Goal: Information Seeking & Learning: Learn about a topic

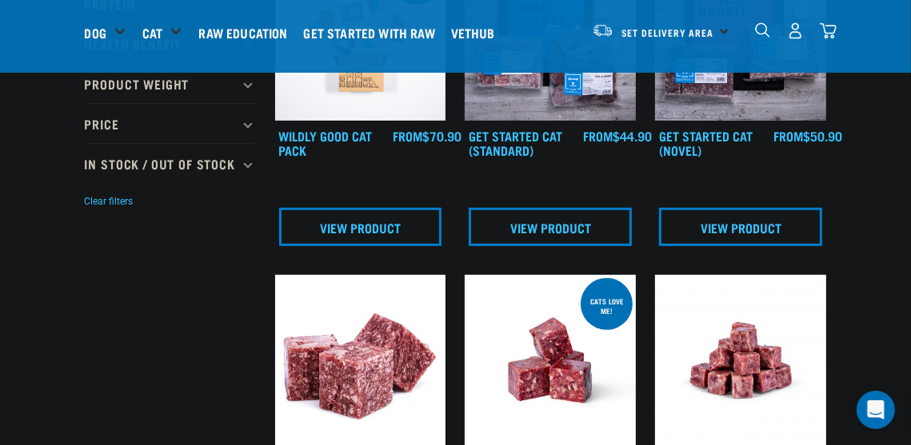
scroll to position [240, 0]
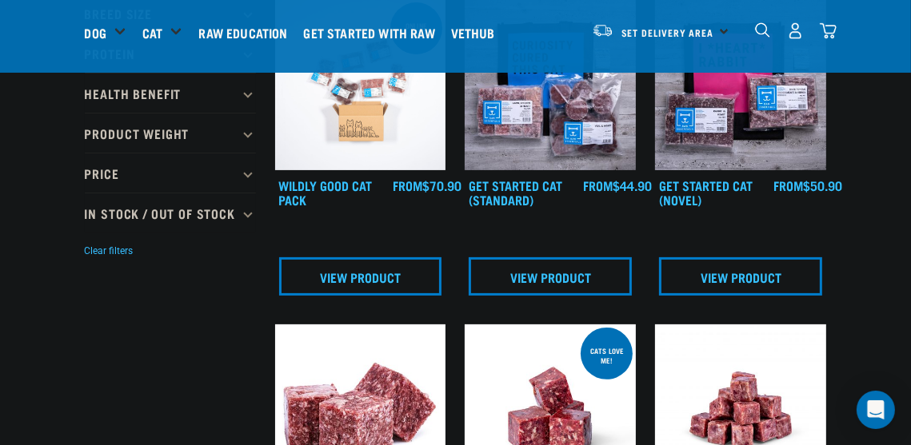
click at [724, 30] on div "Set Delivery Area North Island South Island" at bounding box center [660, 31] width 157 height 36
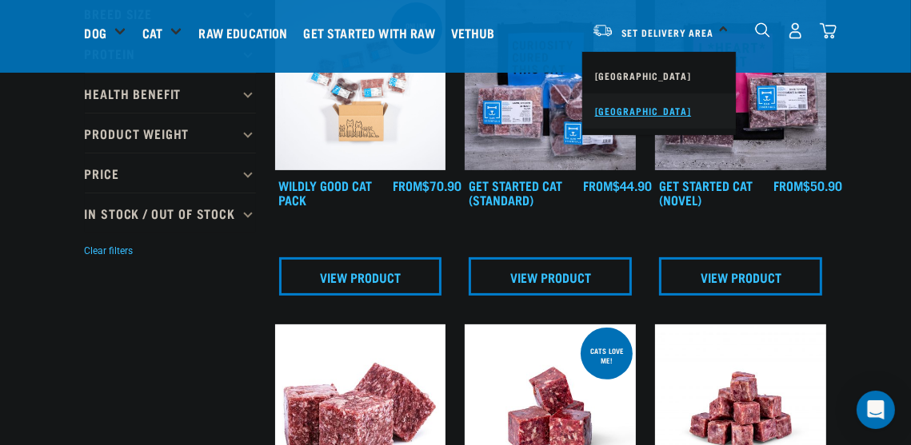
click at [674, 106] on link "[GEOGRAPHIC_DATA]" at bounding box center [659, 111] width 154 height 35
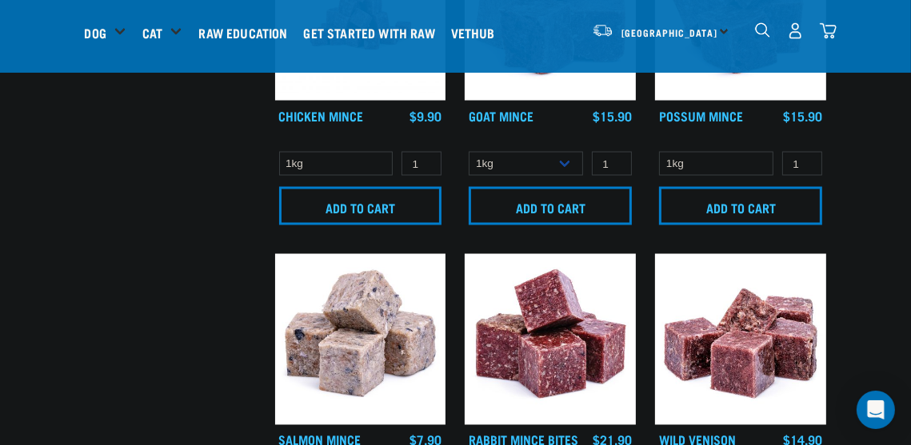
scroll to position [2319, 0]
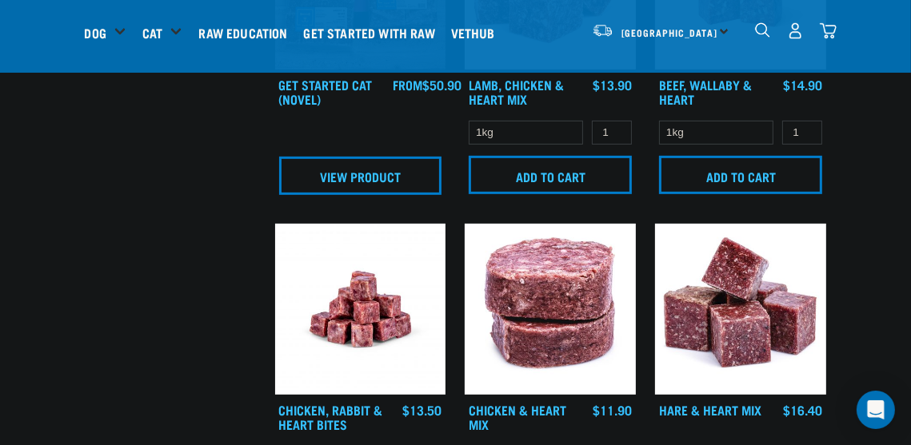
scroll to position [640, 0]
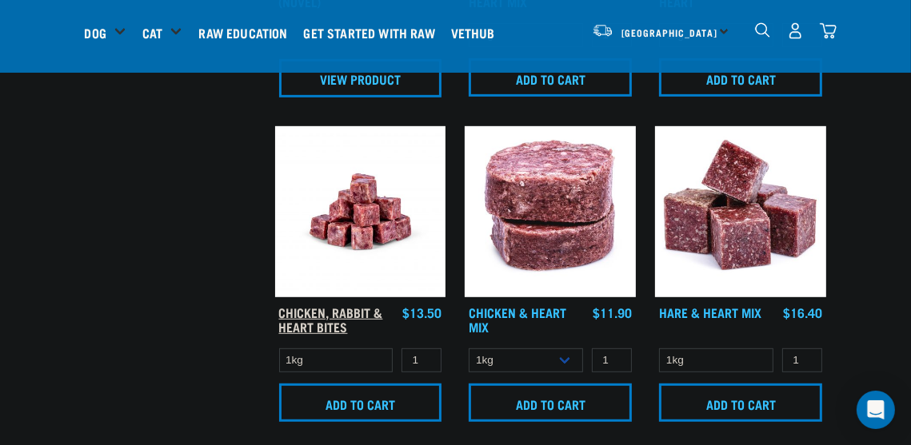
click at [349, 310] on link "Chicken, Rabbit & Heart Bites" at bounding box center [331, 320] width 104 height 22
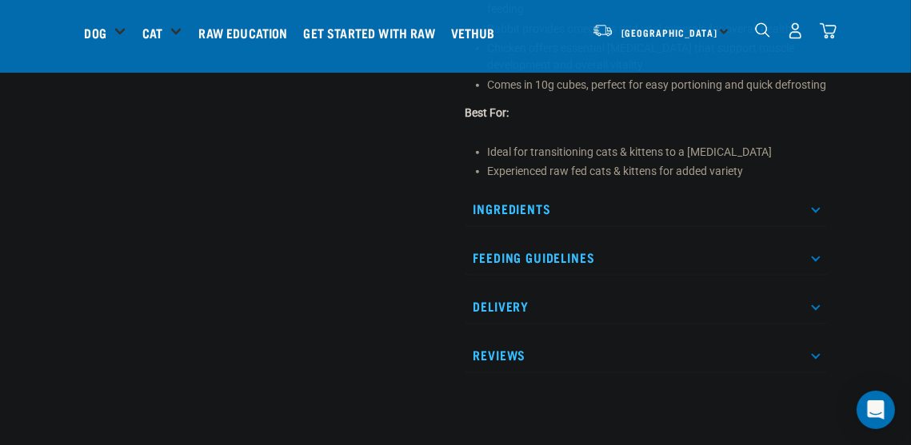
scroll to position [640, 0]
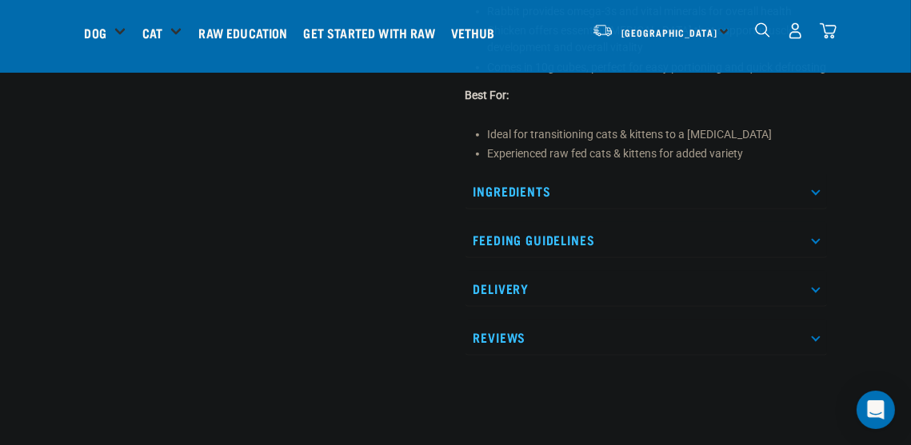
click at [786, 303] on p "Delivery" at bounding box center [645, 289] width 361 height 36
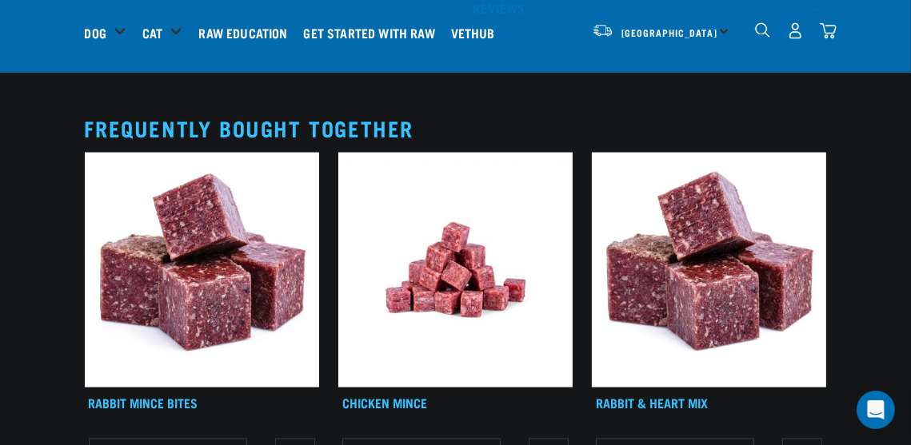
scroll to position [1759, 0]
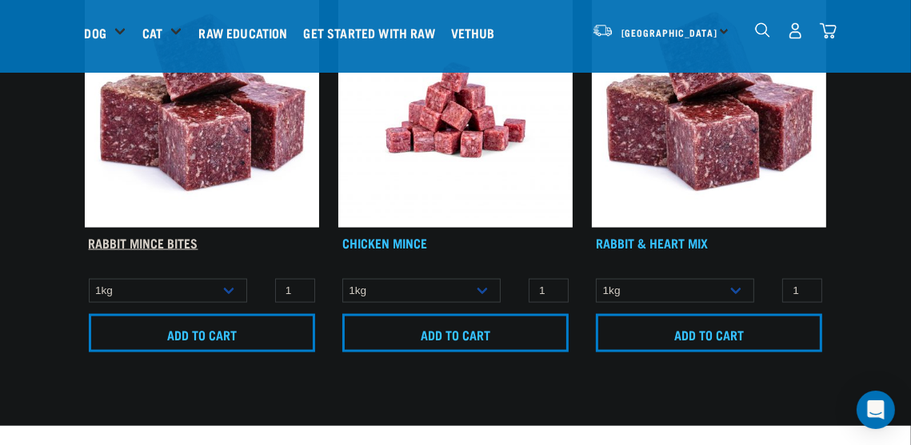
click at [146, 239] on link "Rabbit Mince Bites" at bounding box center [144, 242] width 110 height 7
